Goal: Task Accomplishment & Management: Manage account settings

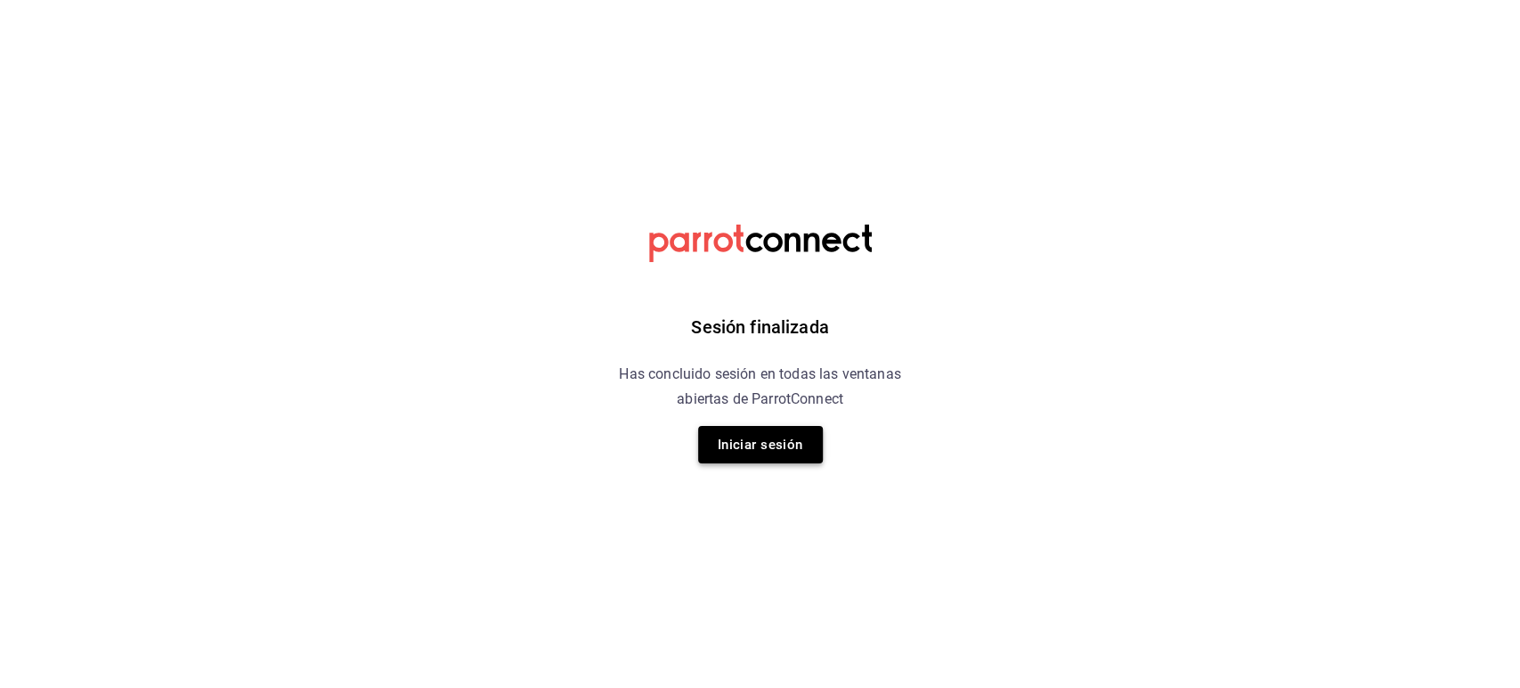
click at [736, 431] on button "Iniciar sesión" at bounding box center [760, 444] width 125 height 37
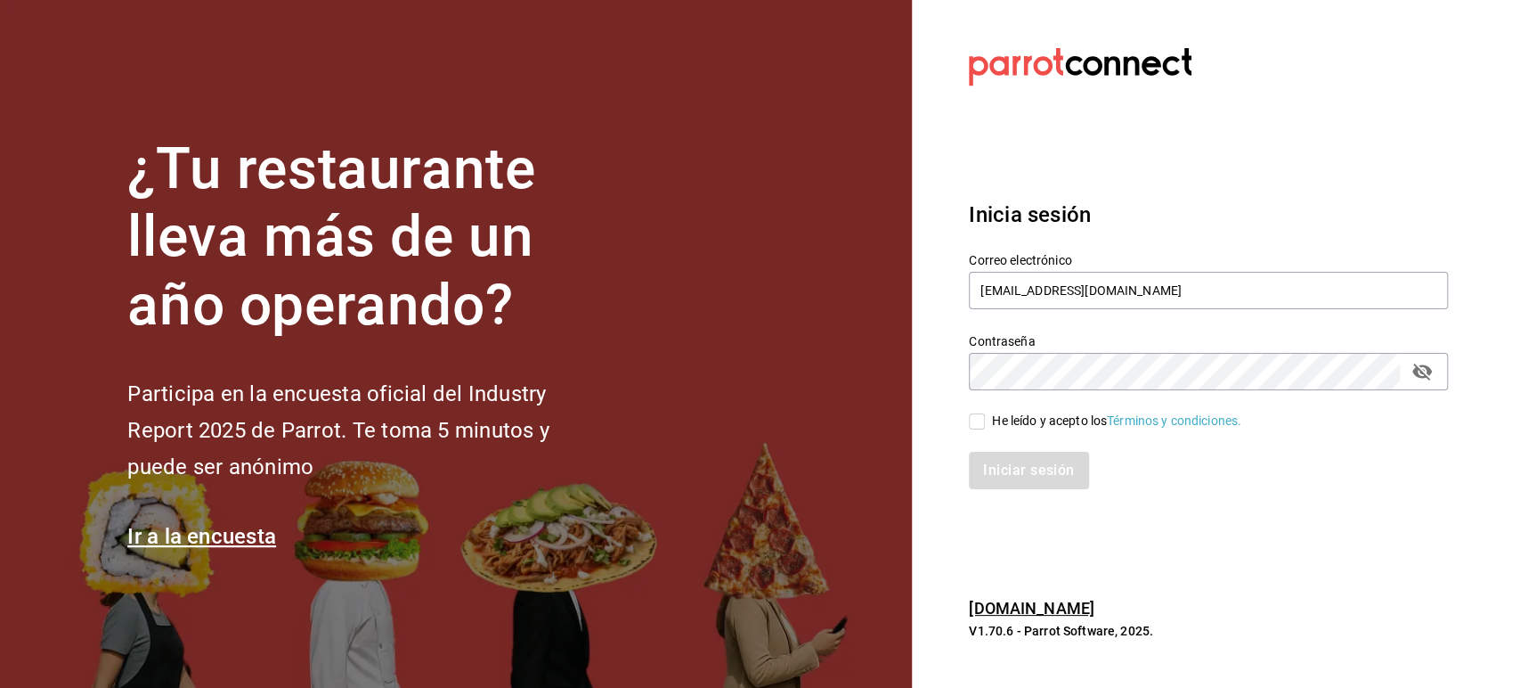
drag, startPoint x: 983, startPoint y: 424, endPoint x: 1007, endPoint y: 466, distance: 48.3
click at [1007, 466] on div "Correo electrónico [EMAIL_ADDRESS][DOMAIN_NAME] Contraseña Contraseña He leído …" at bounding box center [1198, 360] width 501 height 259
click at [1007, 466] on div "Iniciar sesión" at bounding box center [1208, 470] width 479 height 37
click at [977, 422] on input "He leído y acepto los Términos y condiciones." at bounding box center [977, 421] width 16 height 16
checkbox input "true"
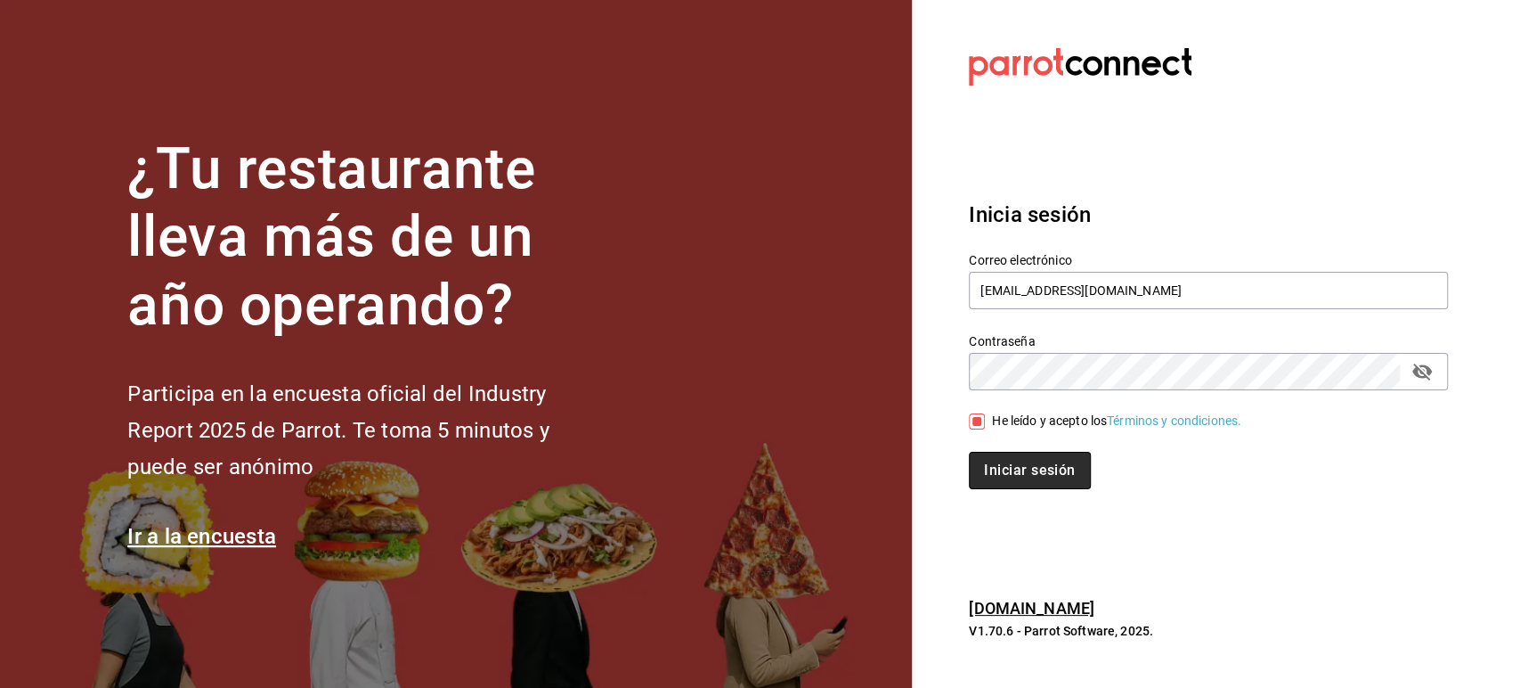
click at [998, 472] on button "Iniciar sesión" at bounding box center [1029, 470] width 121 height 37
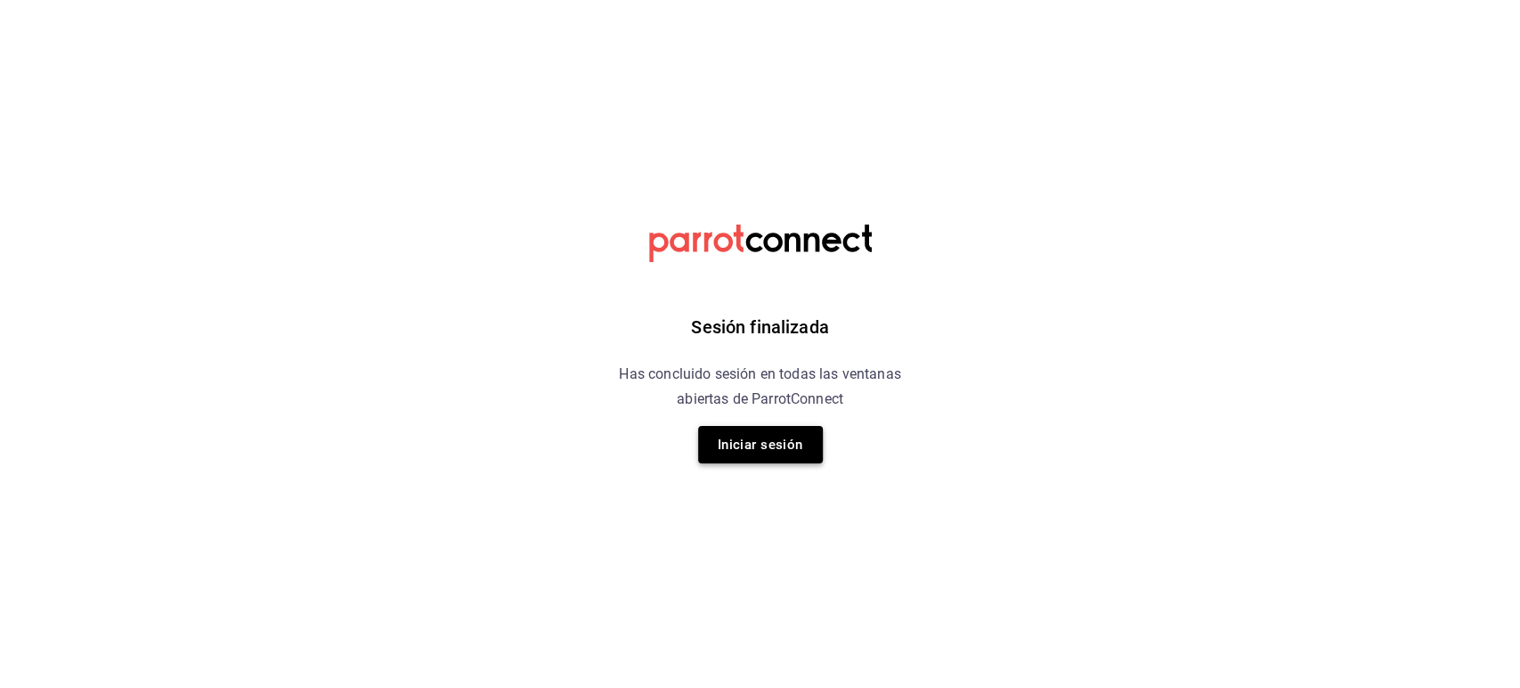
click at [736, 443] on button "Iniciar sesión" at bounding box center [760, 444] width 125 height 37
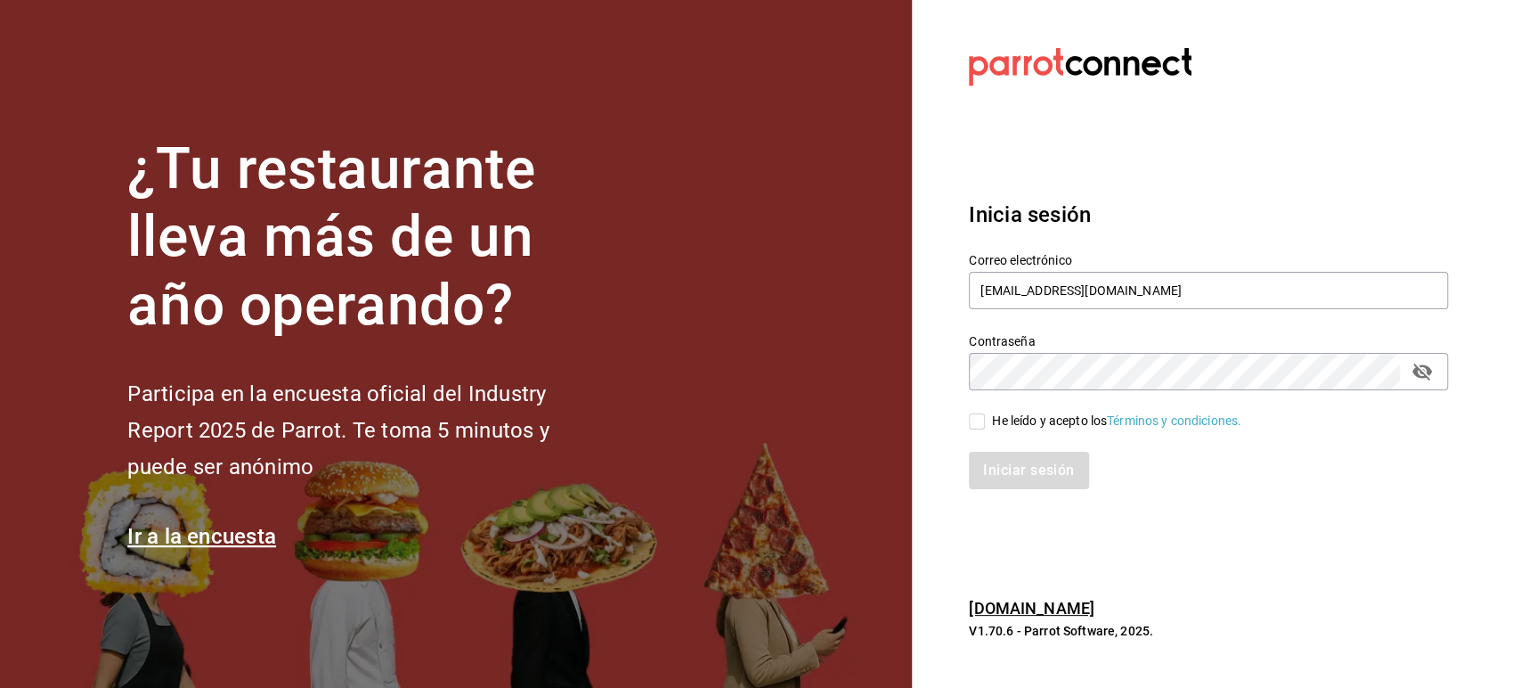
click at [979, 425] on input "He leído y acepto los Términos y condiciones." at bounding box center [977, 421] width 16 height 16
checkbox input "true"
click at [998, 464] on button "Iniciar sesión" at bounding box center [1029, 470] width 121 height 37
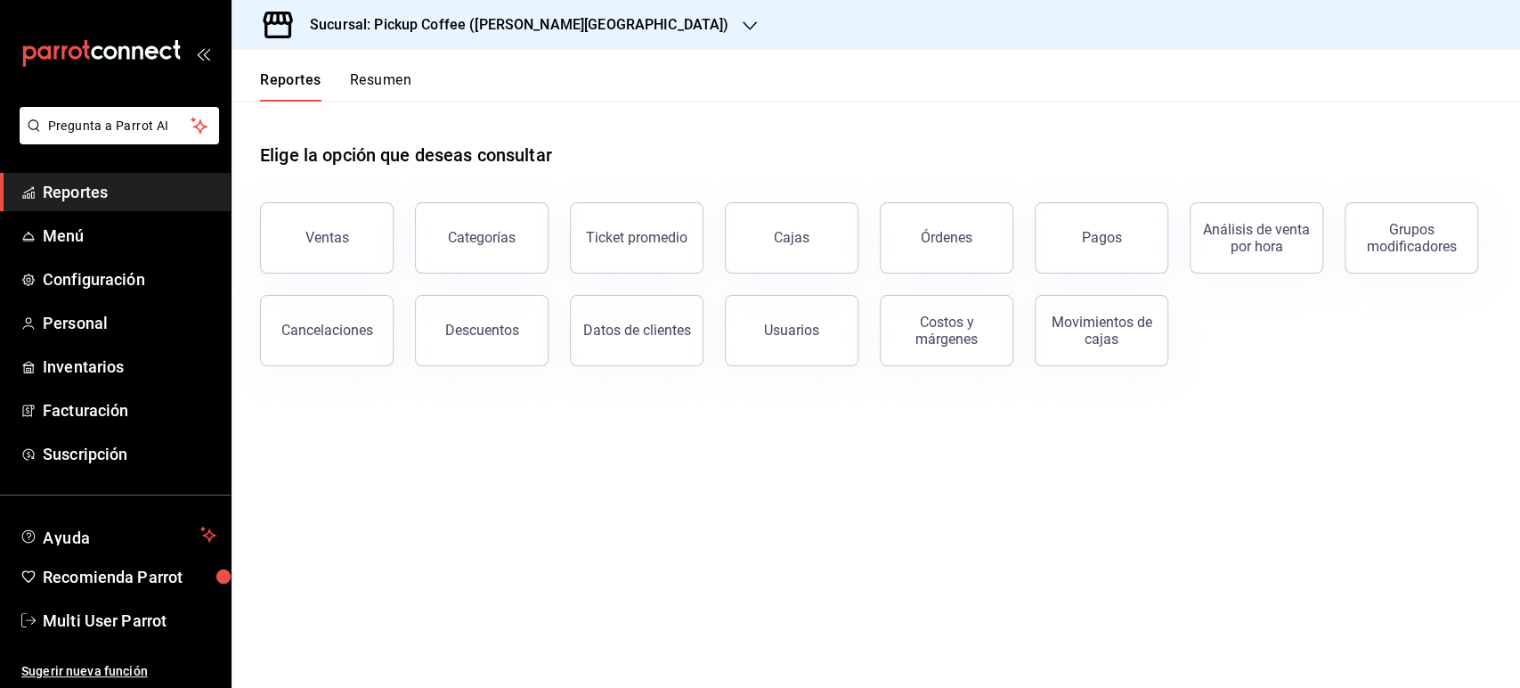
click at [544, 49] on div "Sucursal: Pickup Coffee (Quintana Roo)" at bounding box center [505, 25] width 518 height 50
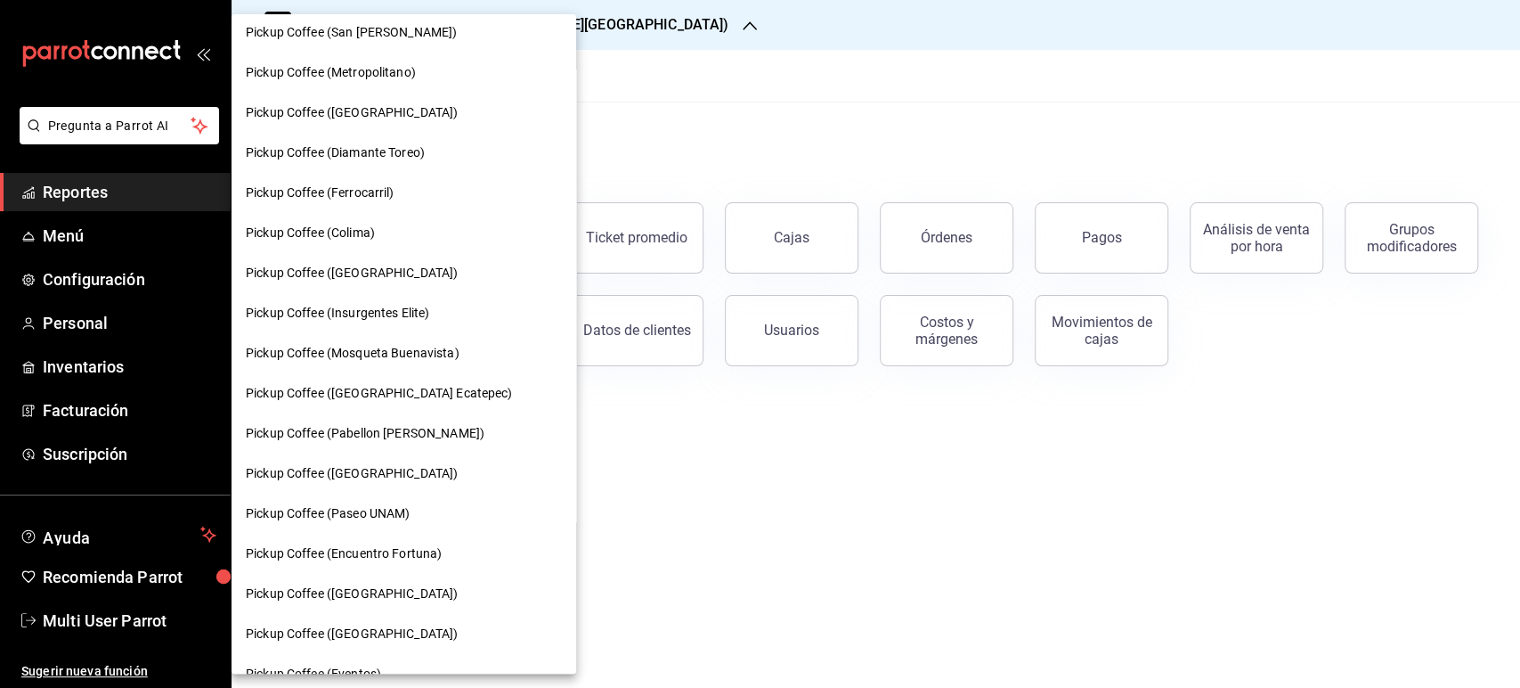
scroll to position [854, 0]
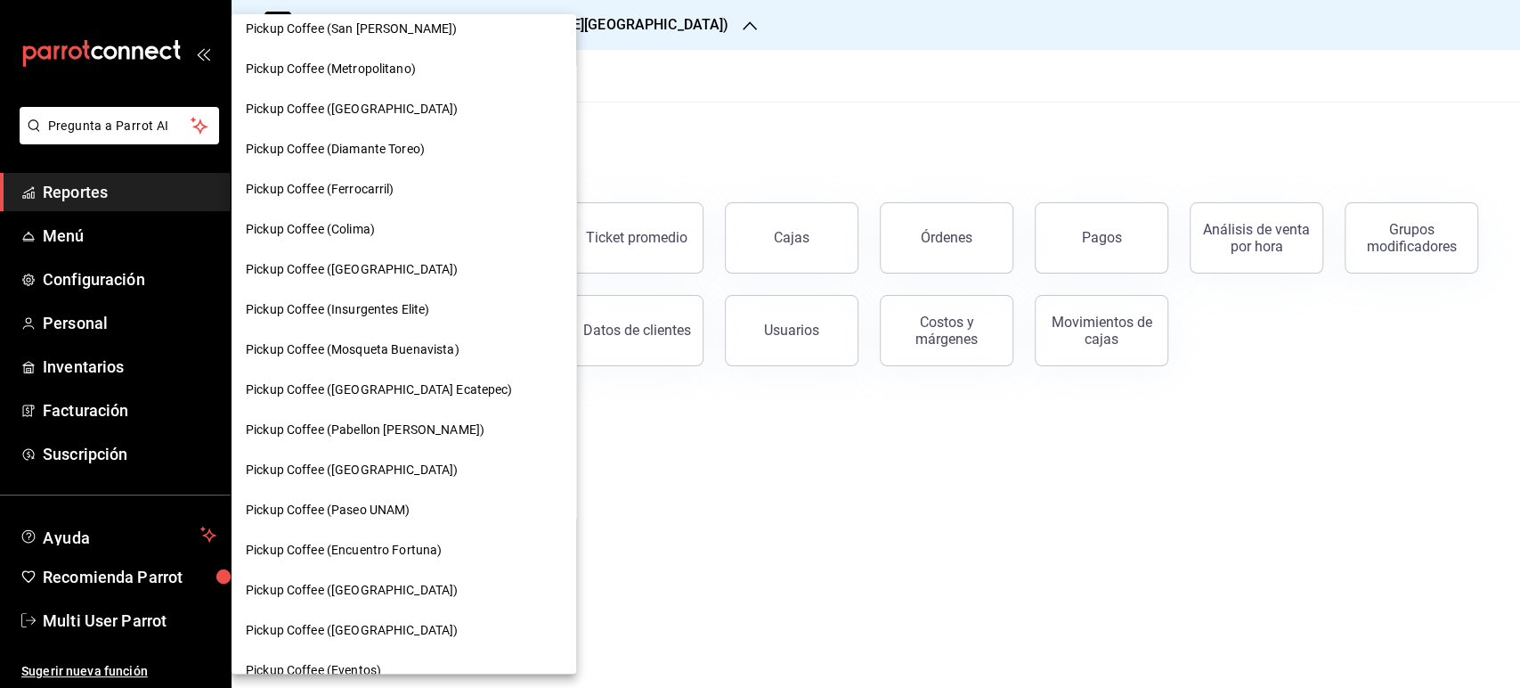
click at [388, 272] on span "Pickup Coffee (Montevideo)" at bounding box center [352, 269] width 212 height 19
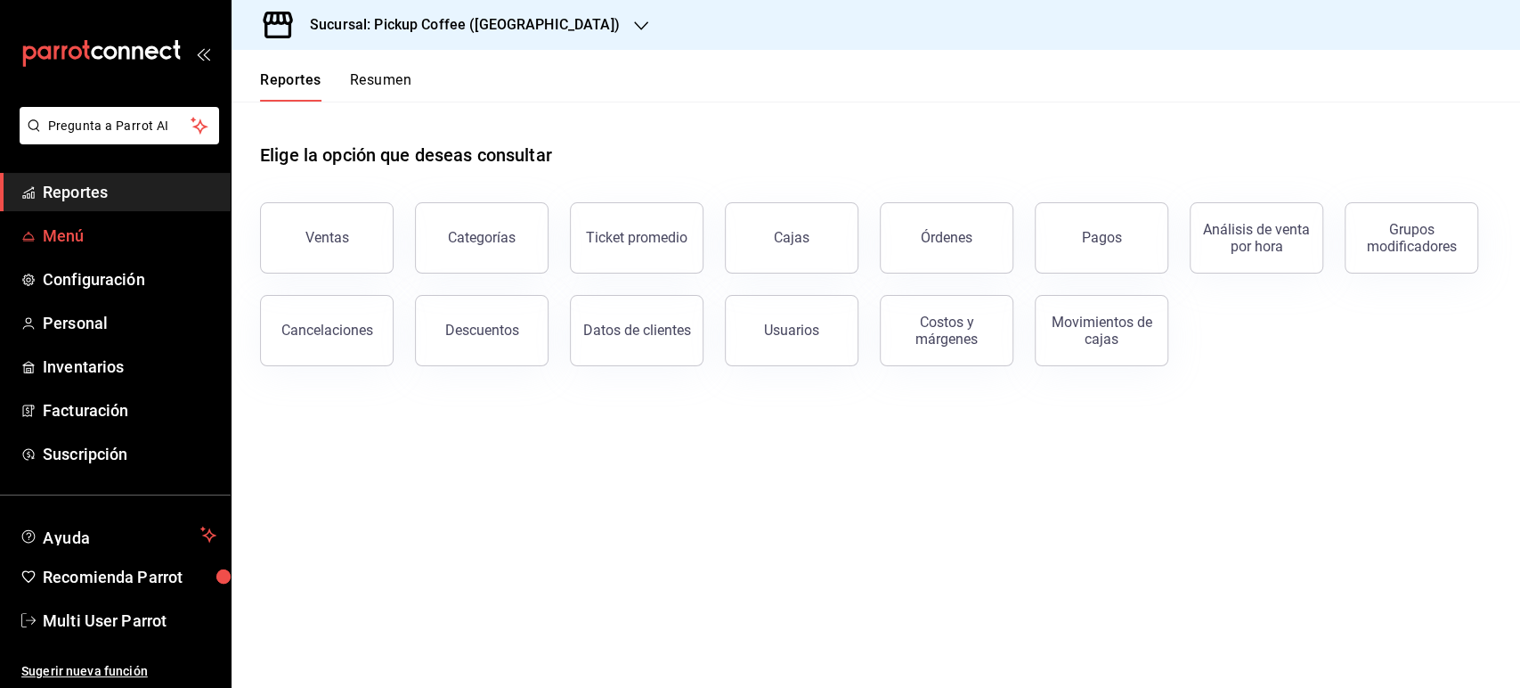
click at [131, 231] on span "Menú" at bounding box center [130, 236] width 174 height 24
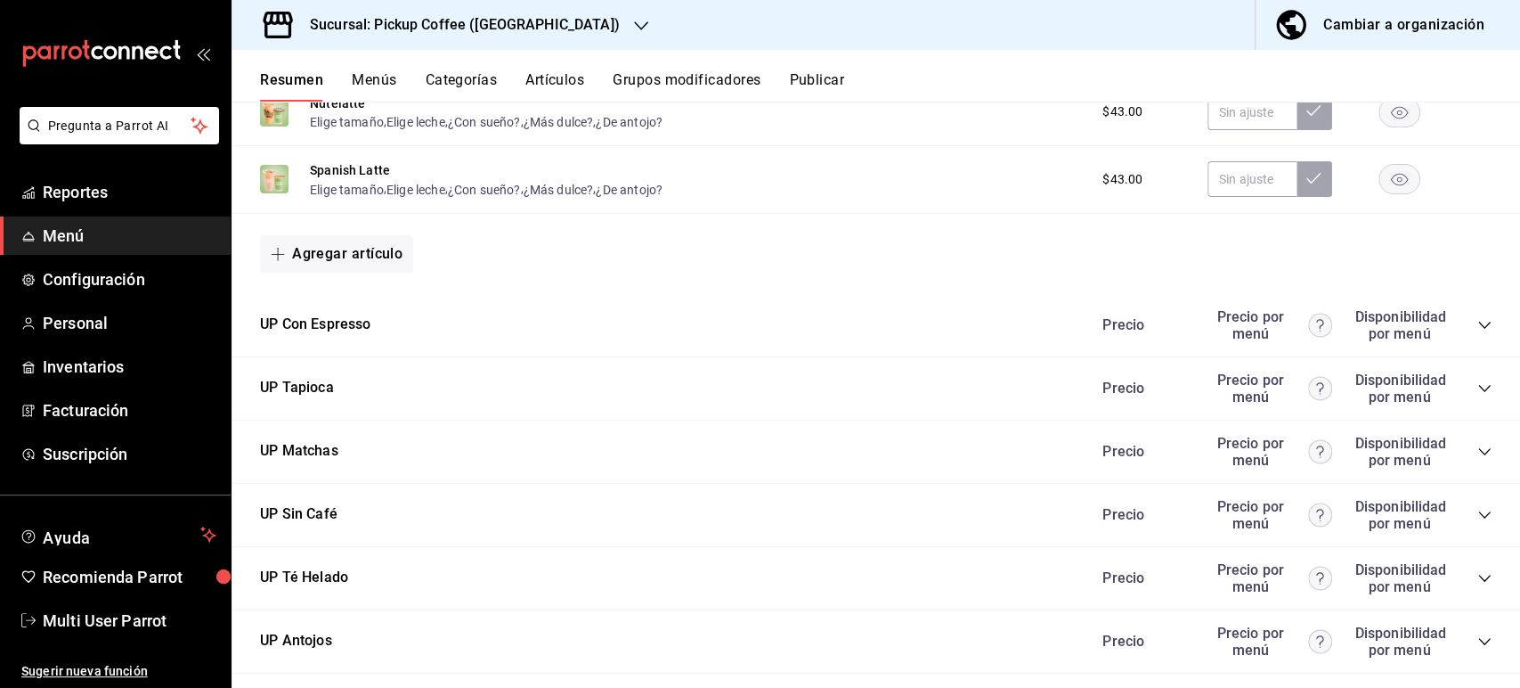
scroll to position [954, 0]
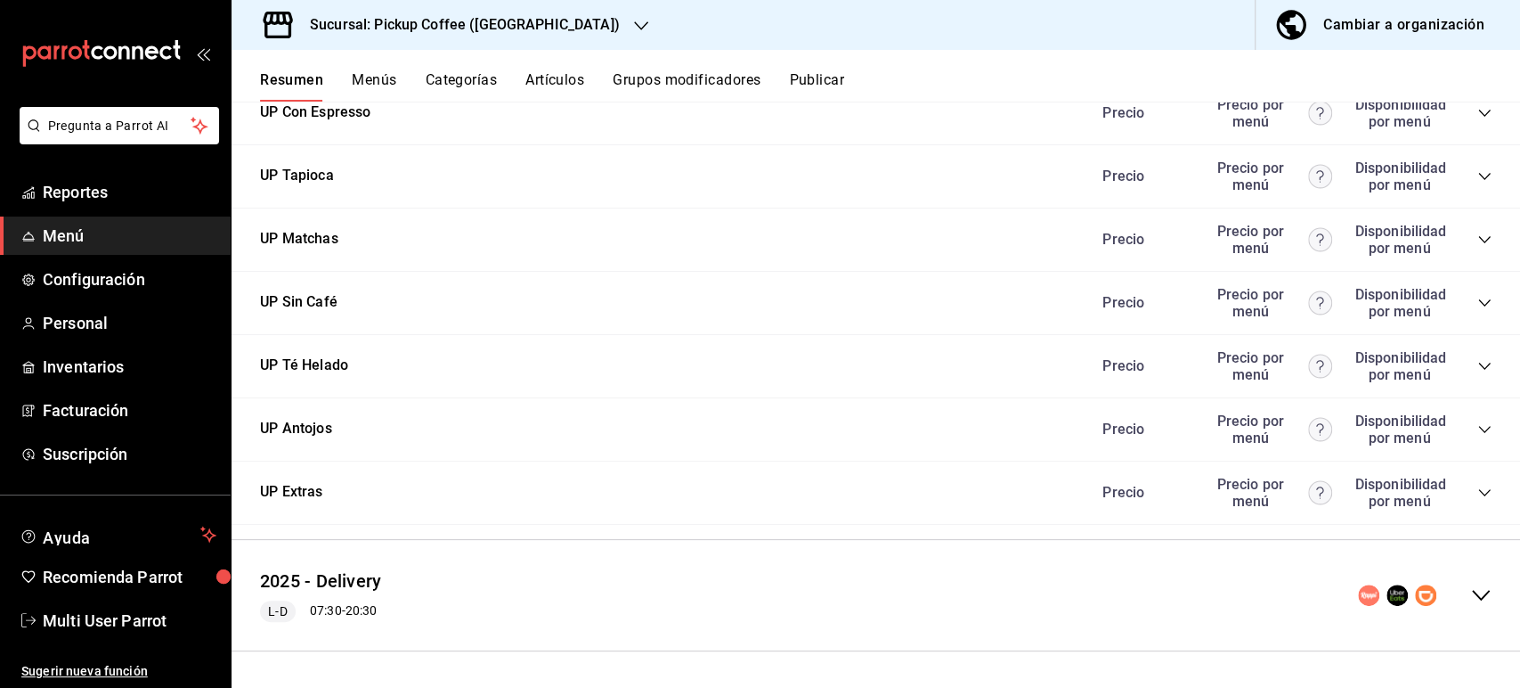
click at [1478, 433] on icon "collapse-category-row" at bounding box center [1485, 429] width 14 height 14
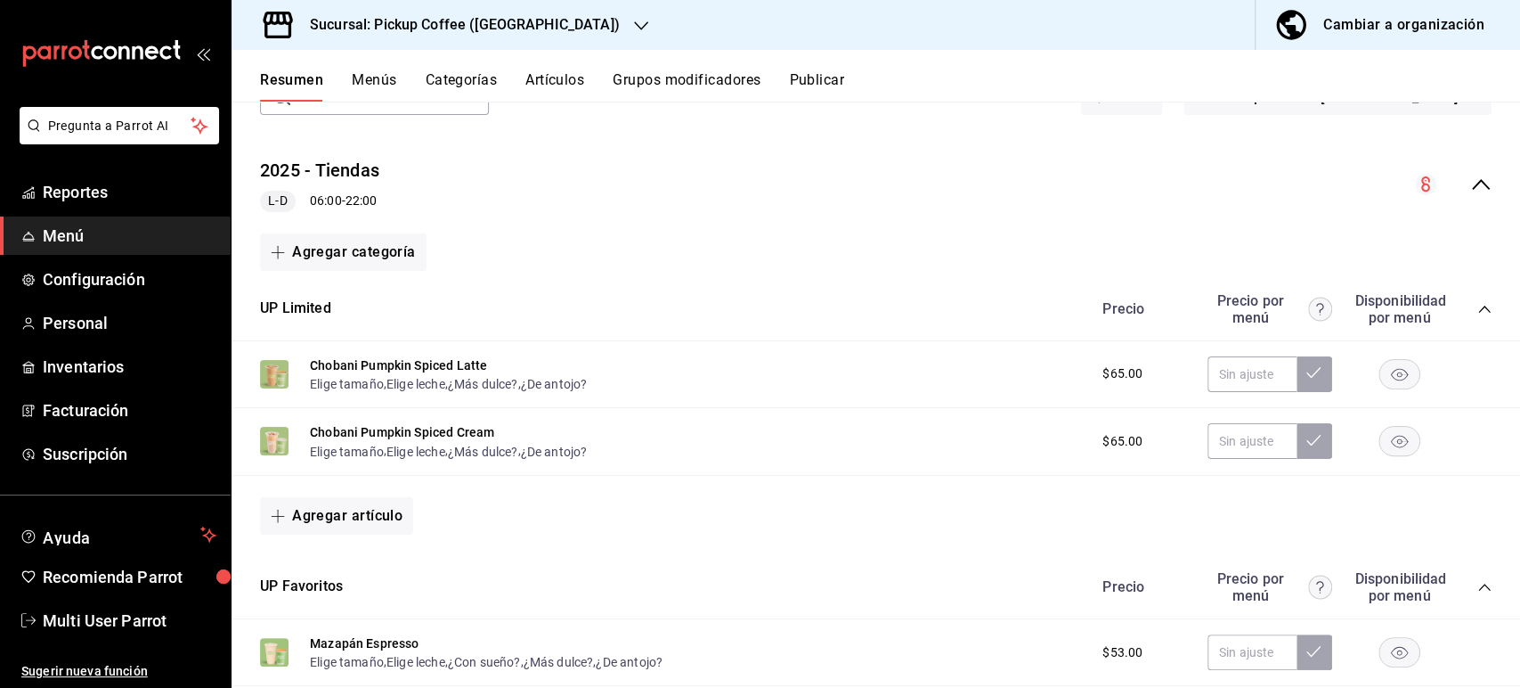
scroll to position [98, 0]
